Goal: Navigation & Orientation: Find specific page/section

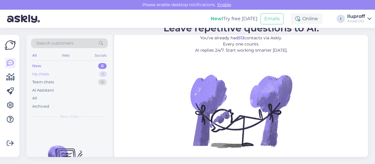
click at [44, 76] on div "My chats 1" at bounding box center [69, 74] width 77 height 8
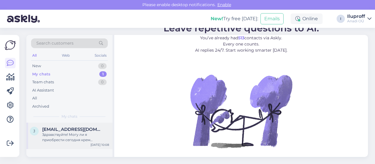
click at [70, 131] on span "[EMAIL_ADDRESS][DOMAIN_NAME]" at bounding box center [72, 129] width 61 height 5
